Goal: Transaction & Acquisition: Purchase product/service

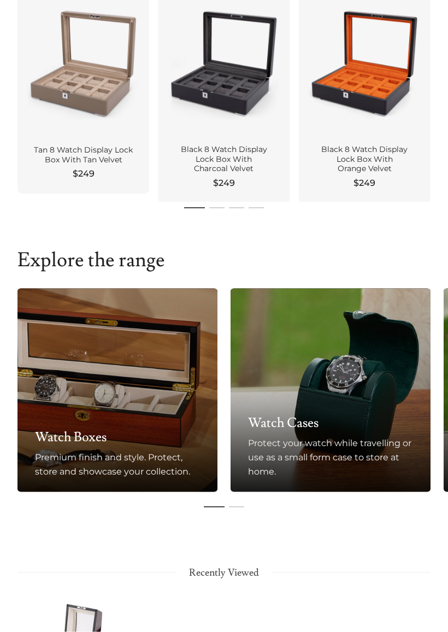
scroll to position [312, 0]
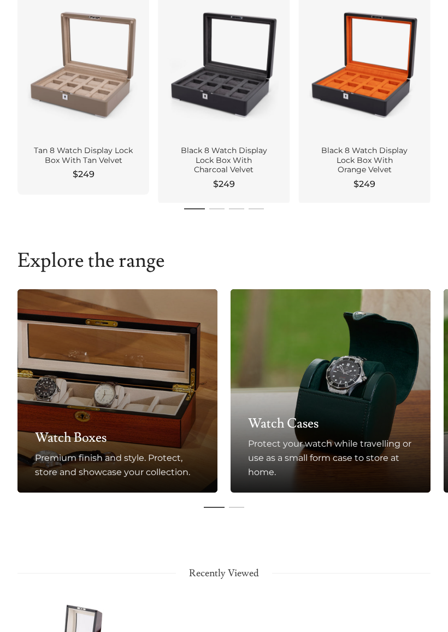
click at [158, 455] on div "Premium finish and style. Protect, store and showcase your collection." at bounding box center [117, 465] width 165 height 28
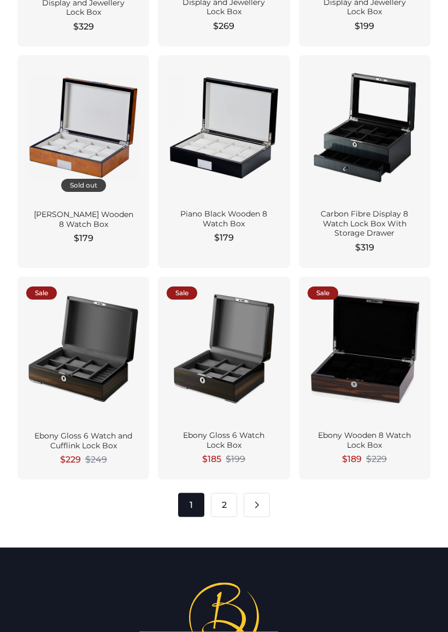
scroll to position [1516, 0]
click at [218, 493] on link "2" at bounding box center [224, 505] width 26 height 24
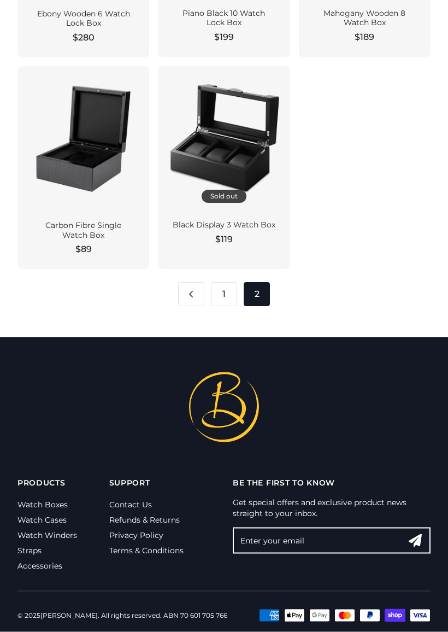
scroll to position [1268, 0]
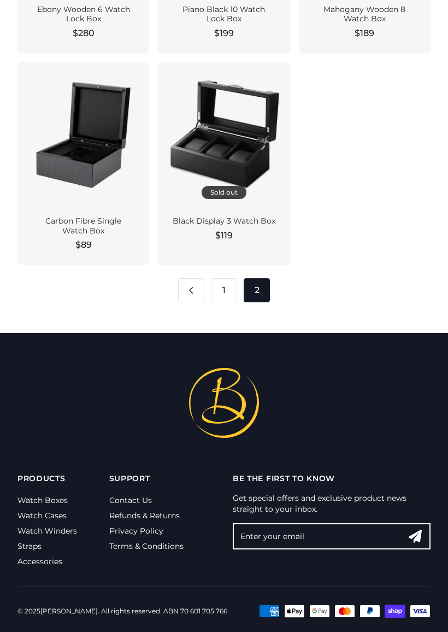
click at [67, 532] on link "Watch Winders" at bounding box center [47, 531] width 60 height 10
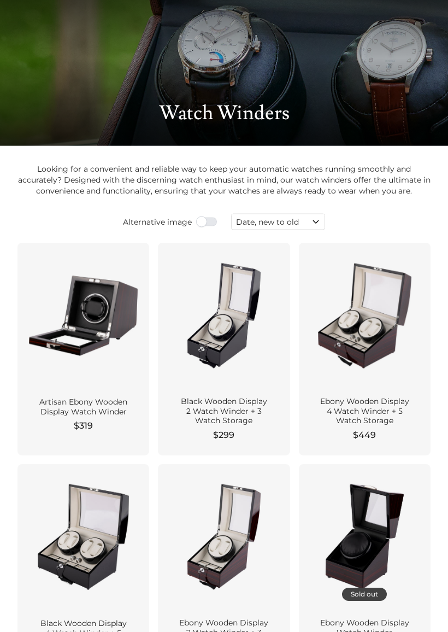
scroll to position [30, 0]
click at [233, 346] on div at bounding box center [224, 316] width 114 height 128
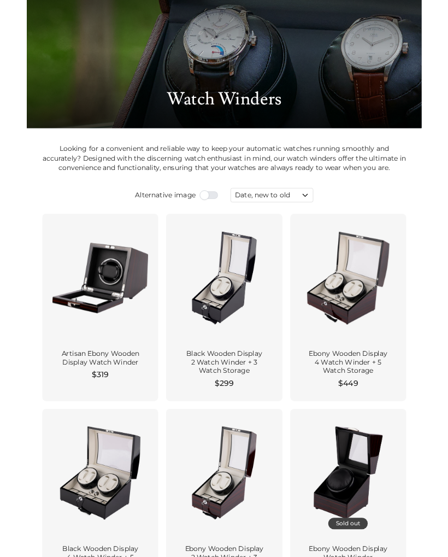
scroll to position [60, 0]
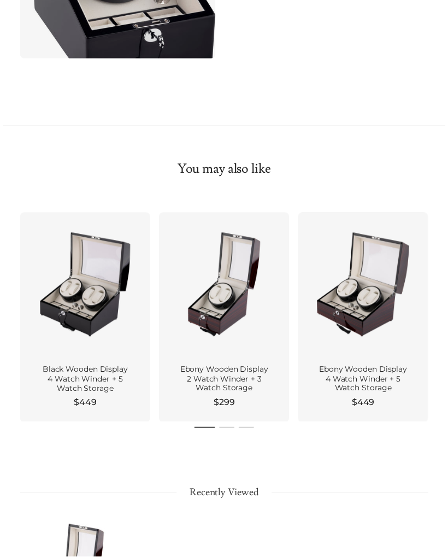
scroll to position [1074, 0]
